Goal: Information Seeking & Learning: Learn about a topic

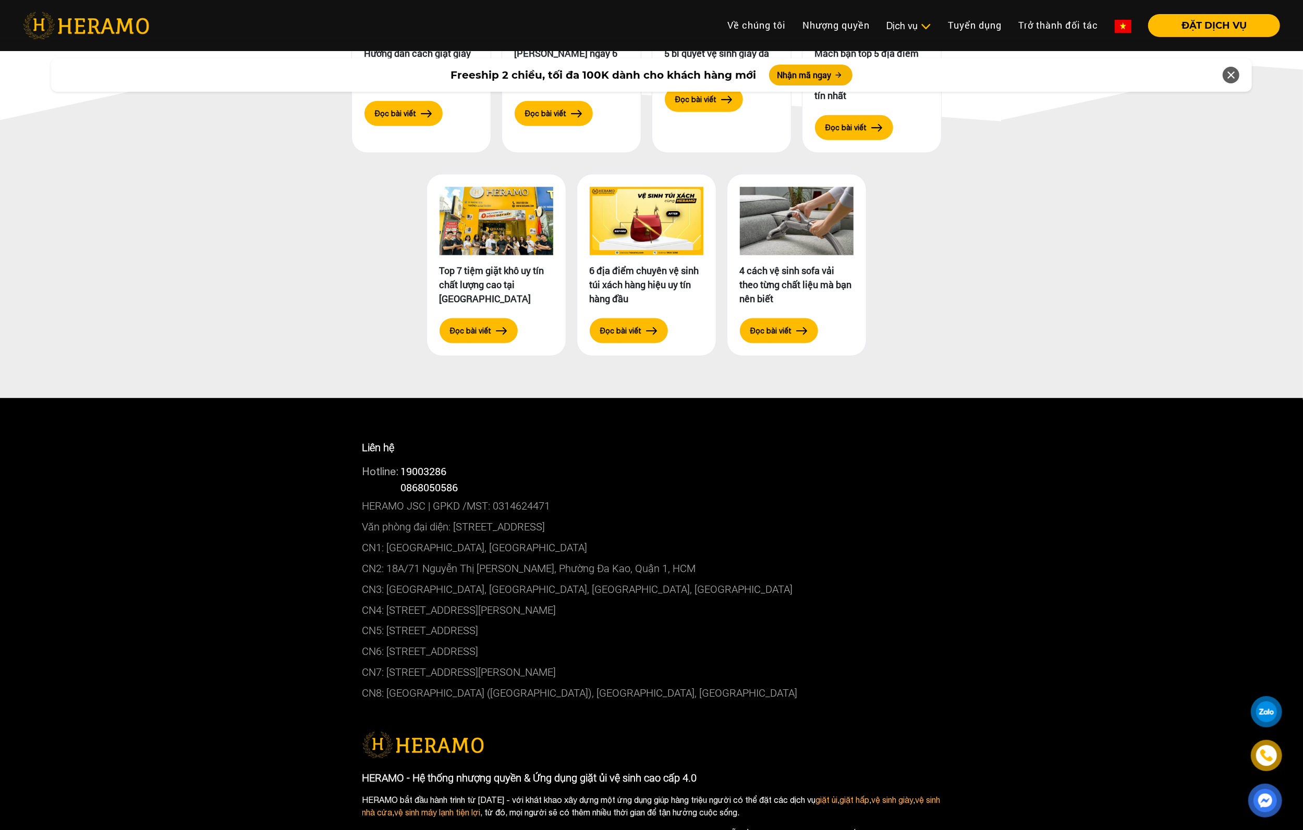
scroll to position [5436, 0]
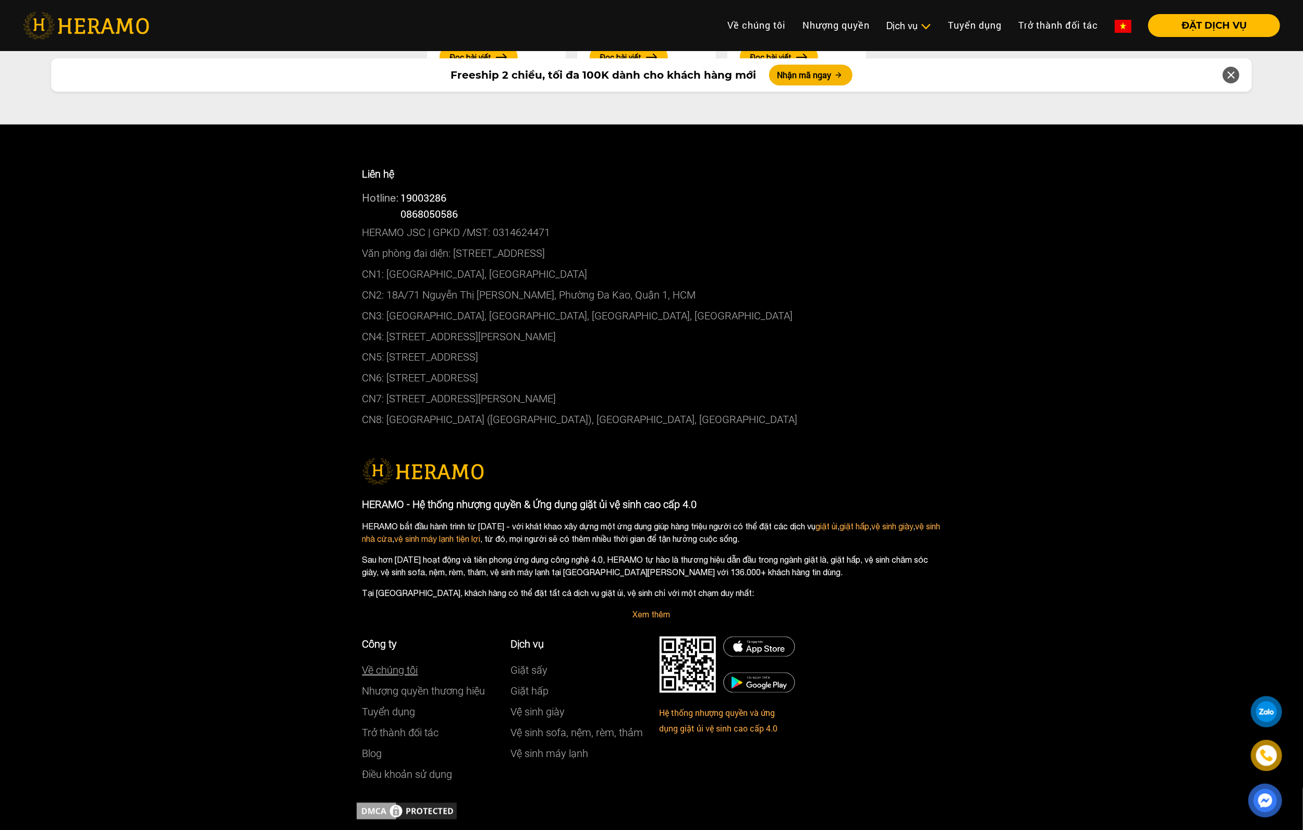
click at [383, 358] on link "Về chúng tôi" at bounding box center [390, 671] width 56 height 13
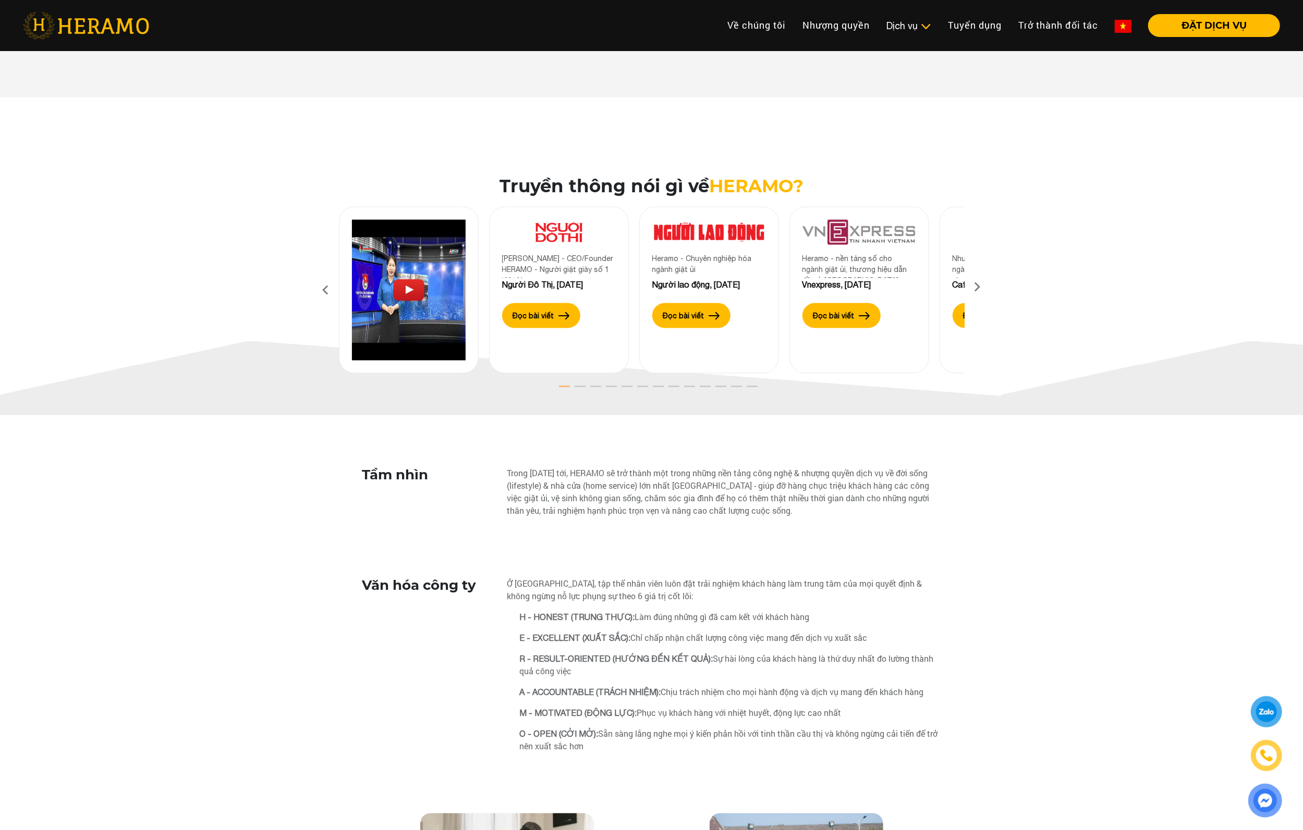
scroll to position [2033, 0]
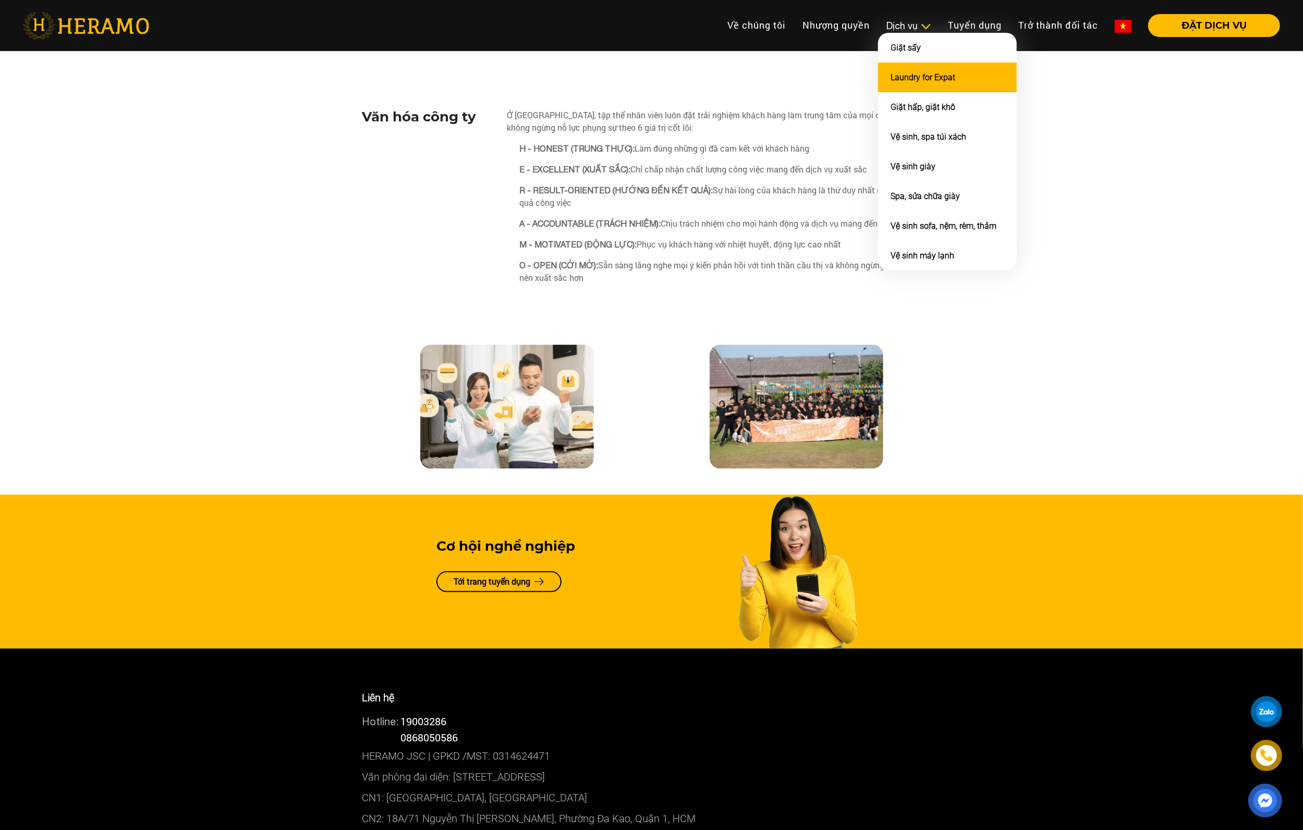
click at [579, 77] on link "Laundry for Expat" at bounding box center [922, 77] width 65 height 10
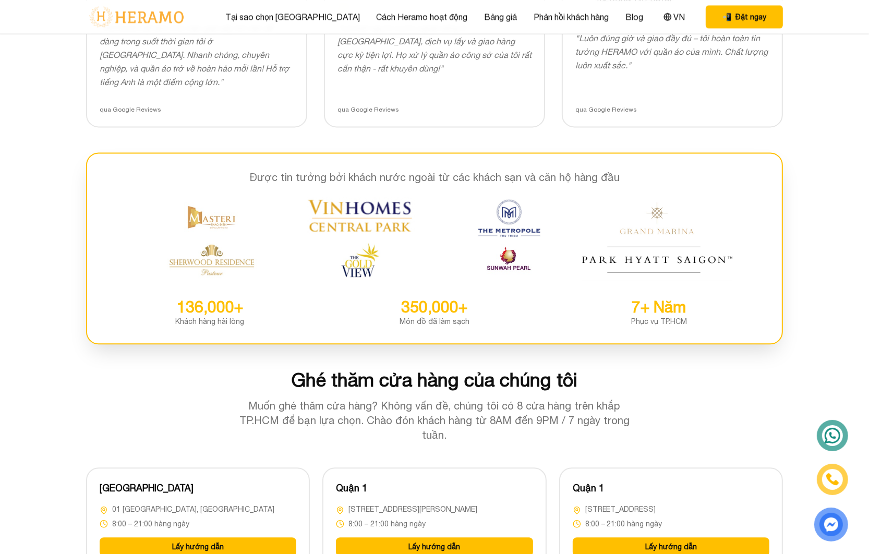
scroll to position [2033, 0]
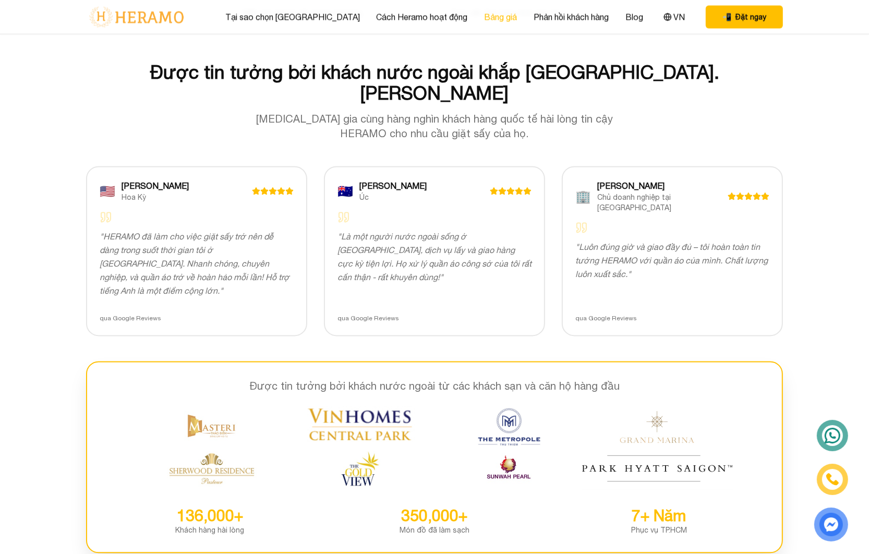
click at [484, 13] on link "Bảng giá" at bounding box center [500, 16] width 33 height 13
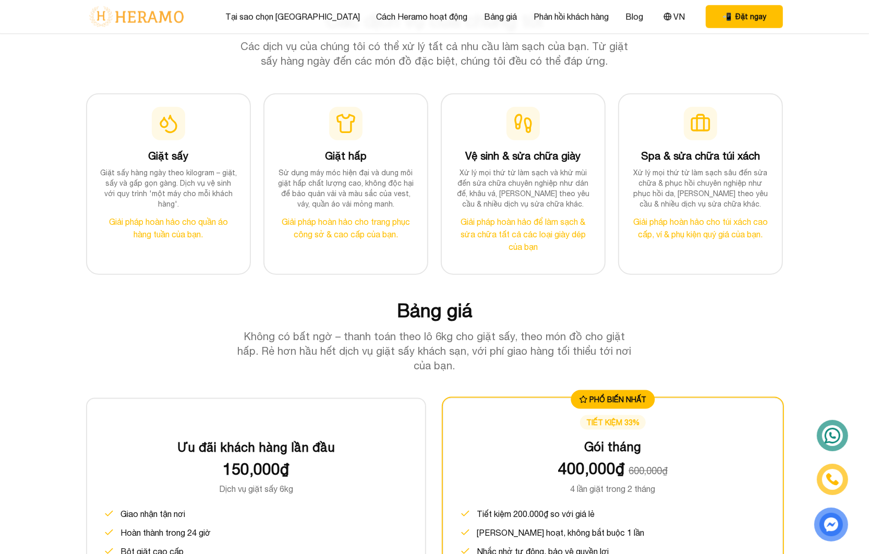
scroll to position [761, 0]
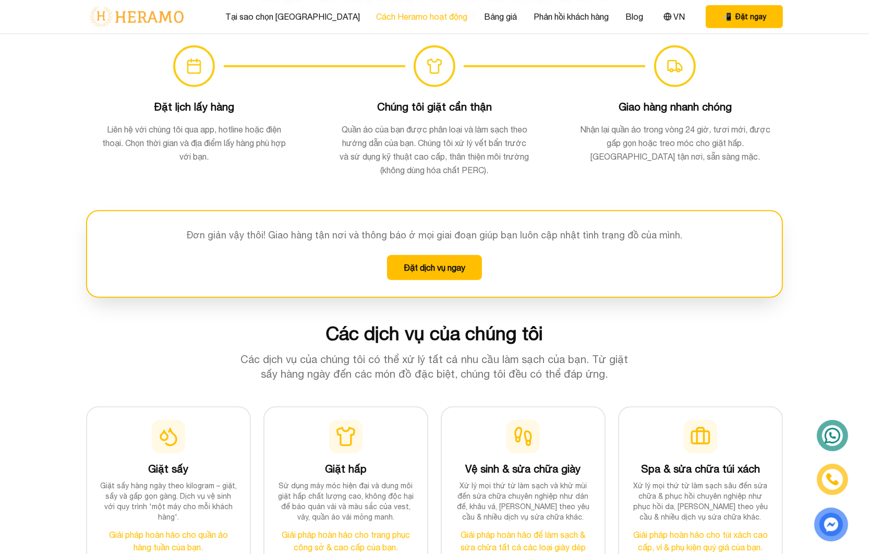
click at [431, 13] on link "Cách Heramo hoạt động" at bounding box center [421, 16] width 91 height 13
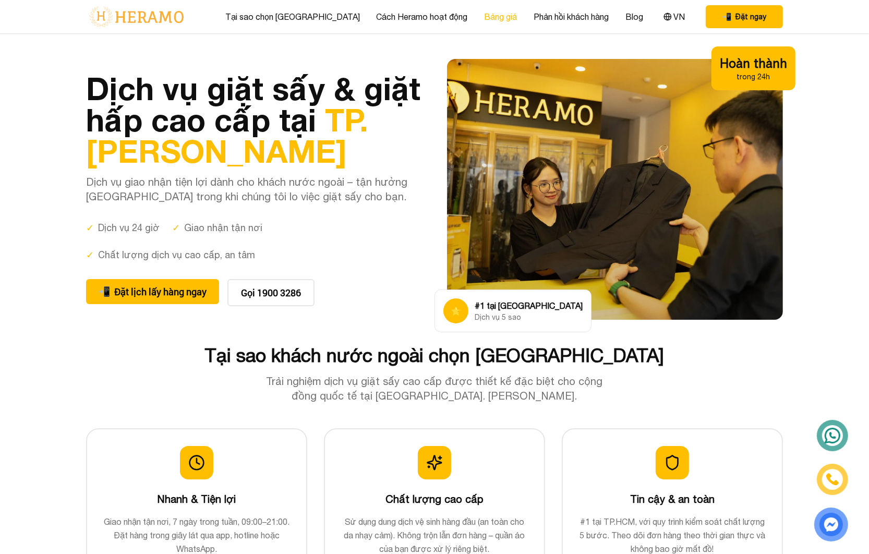
click at [491, 10] on link "Bảng giá" at bounding box center [500, 16] width 33 height 13
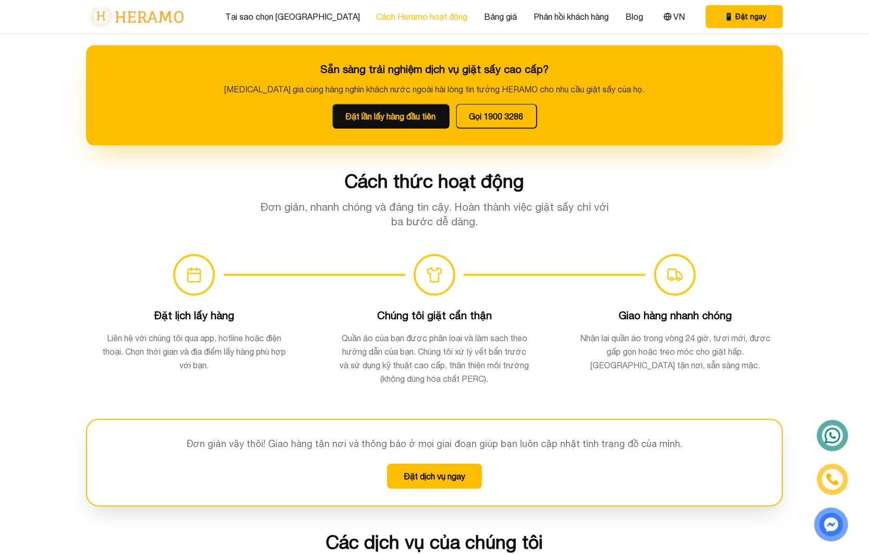
click at [422, 10] on link "Cách Heramo hoạt động" at bounding box center [421, 16] width 91 height 13
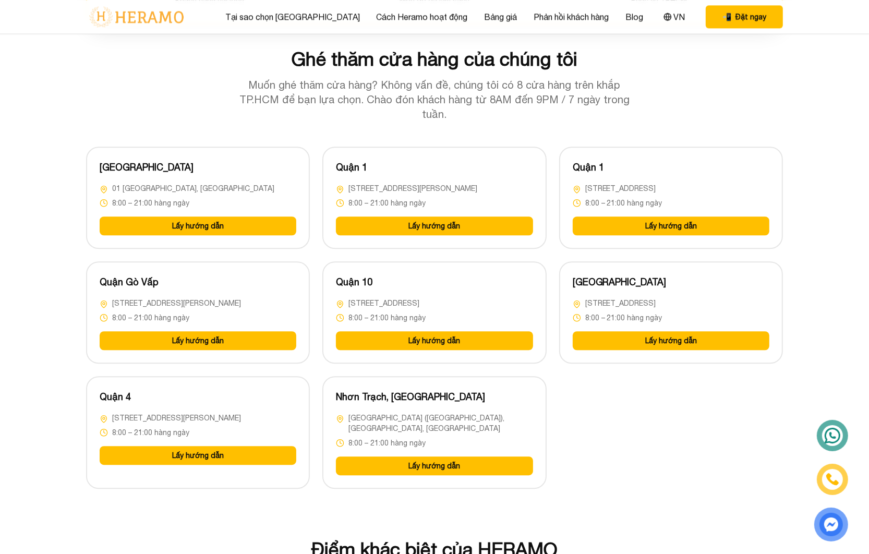
scroll to position [2667, 0]
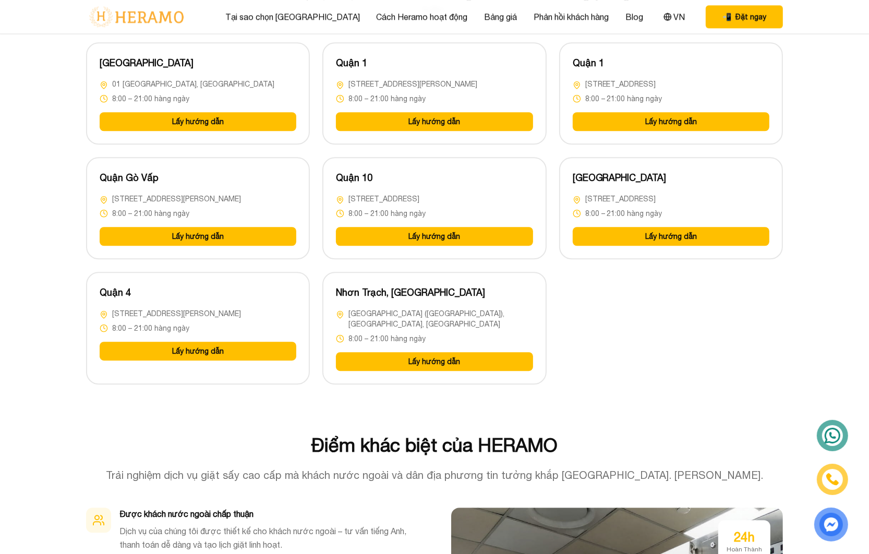
drag, startPoint x: 478, startPoint y: 408, endPoint x: 148, endPoint y: 390, distance: 330.5
copy div "HERAMO JSC | GPKD /MST: 0314624471 Văn phòng đại diện: [GEOGRAPHIC_DATA], [GEOG…"
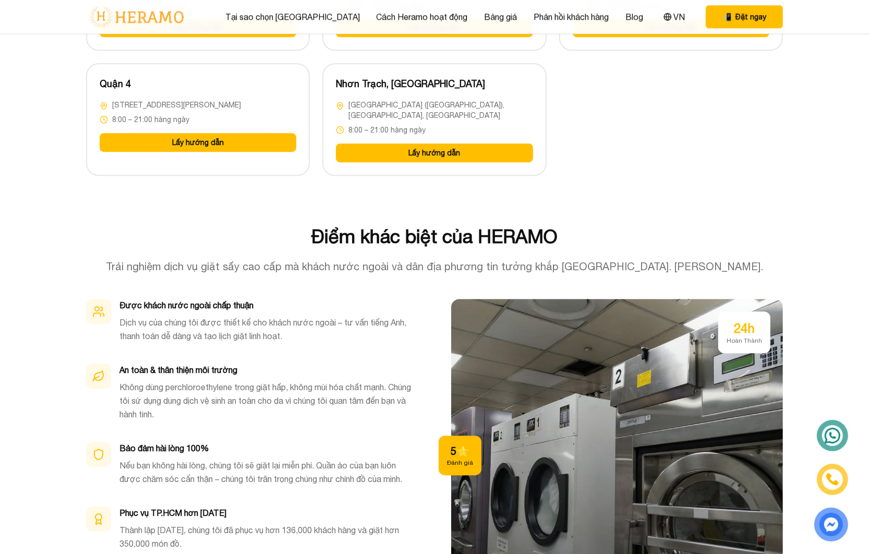
drag, startPoint x: 254, startPoint y: 167, endPoint x: 148, endPoint y: 157, distance: 107.3
copy div "Hotline: 19003286 Hotline: 0868050586"
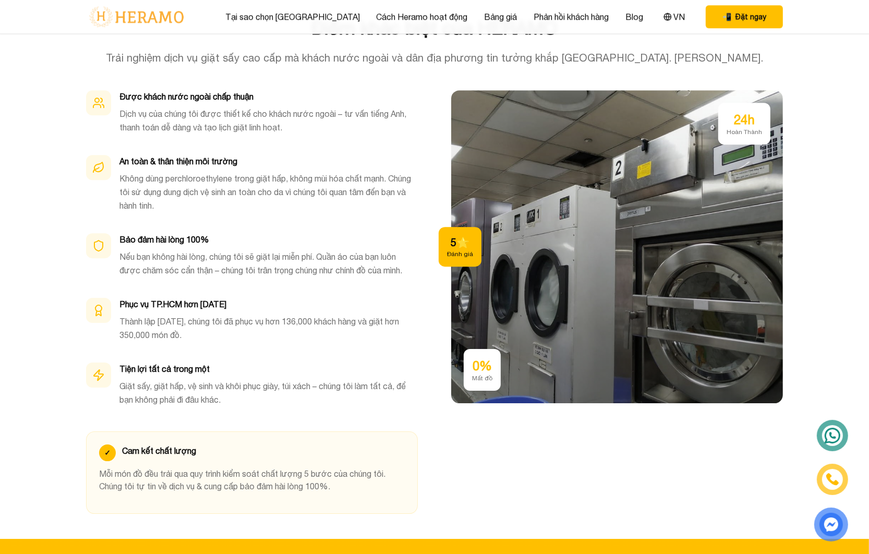
scroll to position [3168, 0]
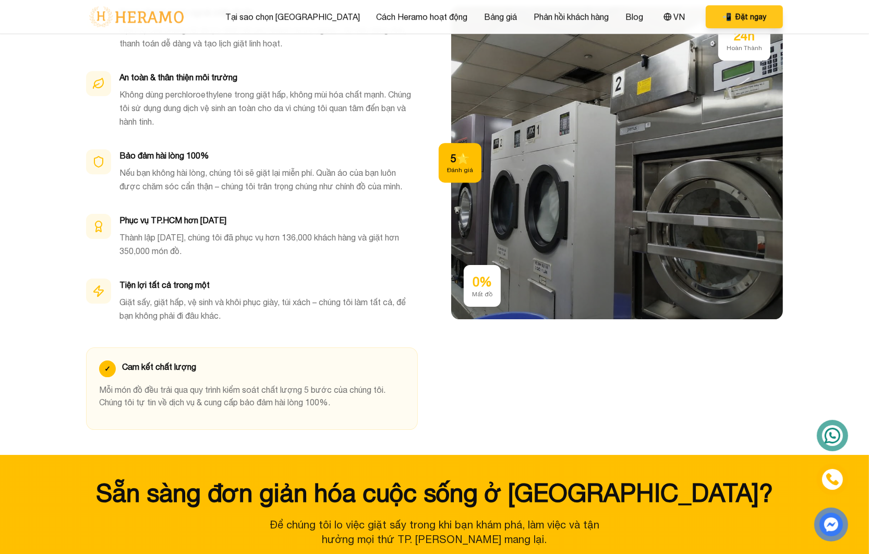
scroll to position [1074, 0]
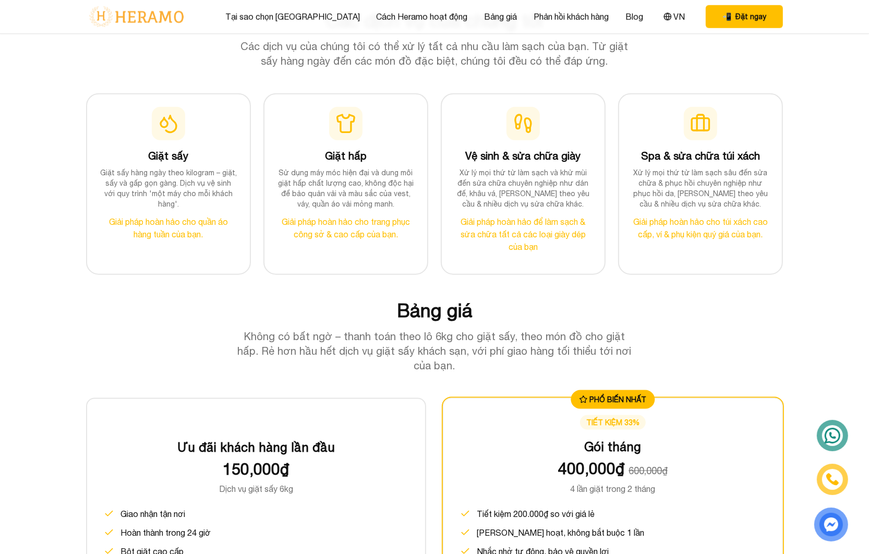
scroll to position [581, 0]
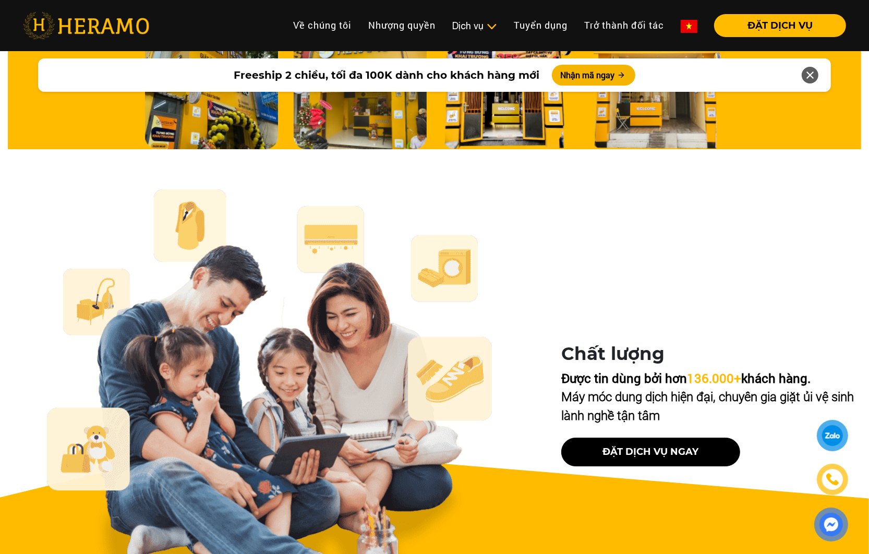
scroll to position [4146, 0]
